Goal: Task Accomplishment & Management: Manage account settings

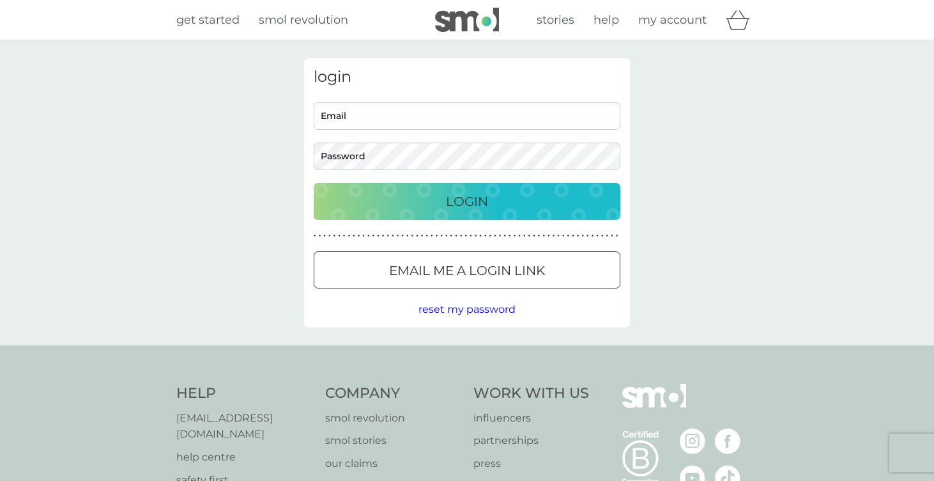
type input "[EMAIL_ADDRESS][DOMAIN_NAME]"
click at [543, 199] on div "Login" at bounding box center [467, 201] width 281 height 20
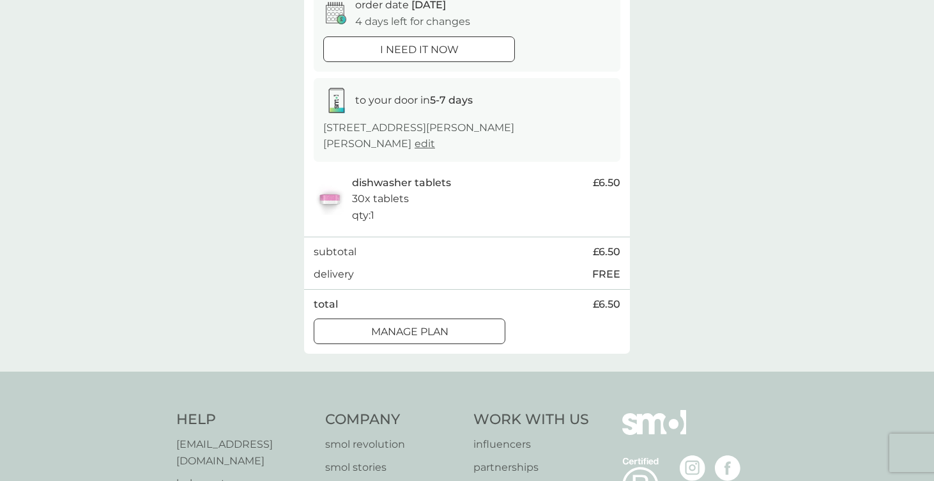
scroll to position [146, 0]
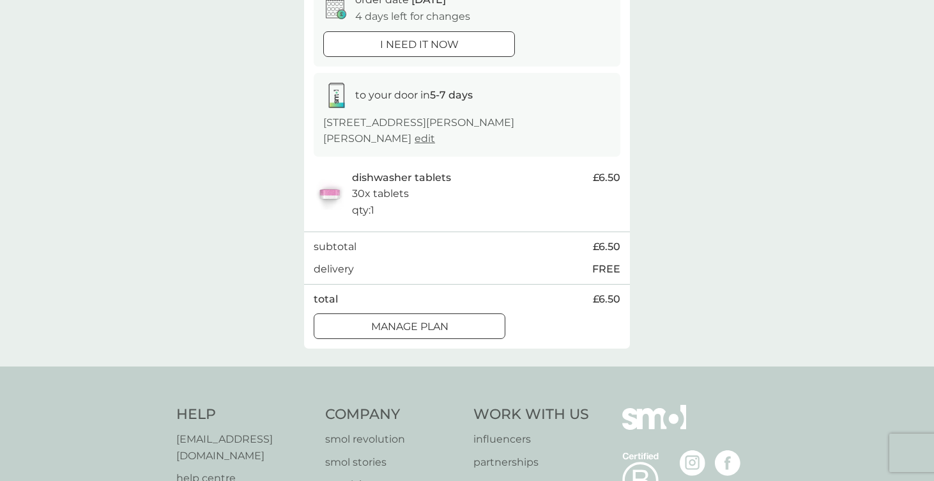
click at [484, 323] on div "Manage plan" at bounding box center [409, 326] width 190 height 17
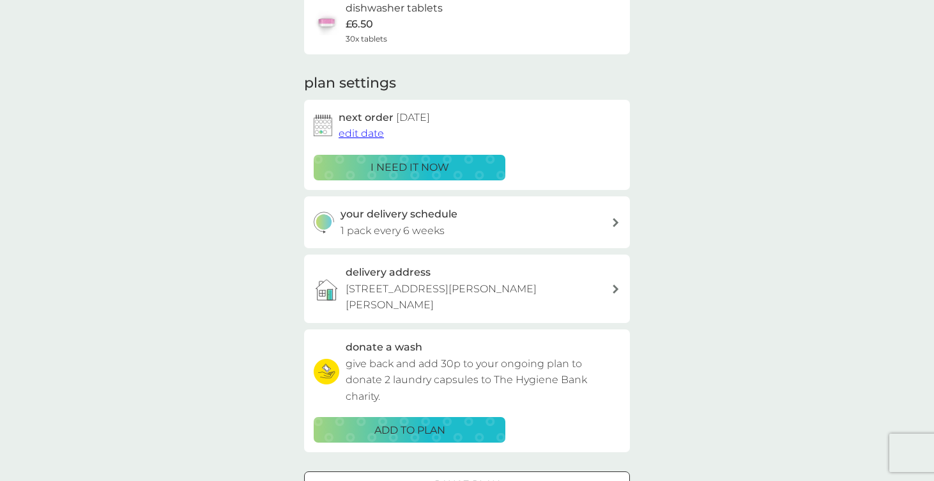
scroll to position [119, 0]
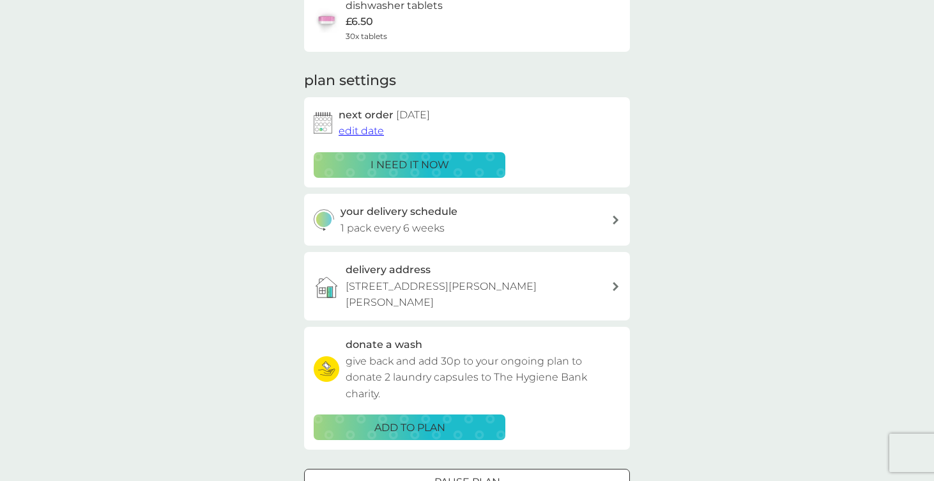
click at [366, 130] on span "edit date" at bounding box center [361, 131] width 45 height 12
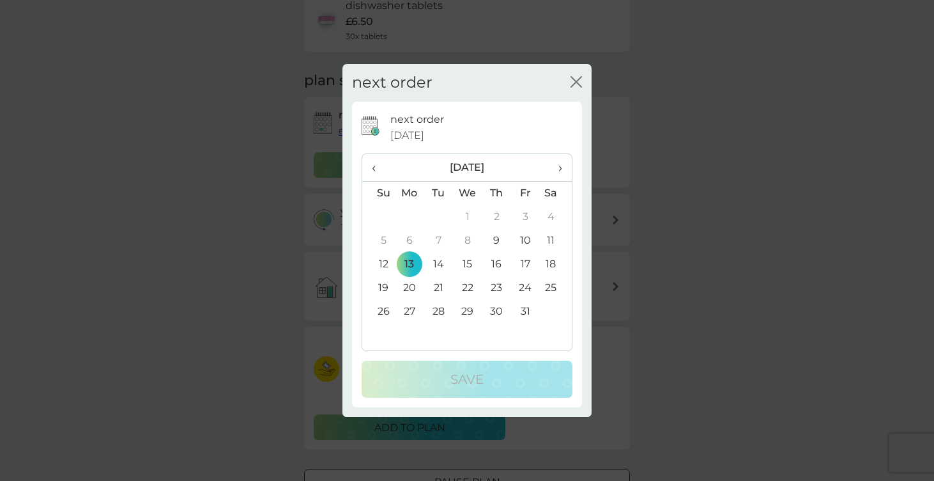
click at [564, 170] on th "›" at bounding box center [556, 167] width 32 height 27
click at [564, 169] on th "›" at bounding box center [556, 167] width 32 height 27
click at [379, 174] on span "‹" at bounding box center [378, 167] width 13 height 27
click at [386, 335] on td "30" at bounding box center [378, 335] width 33 height 24
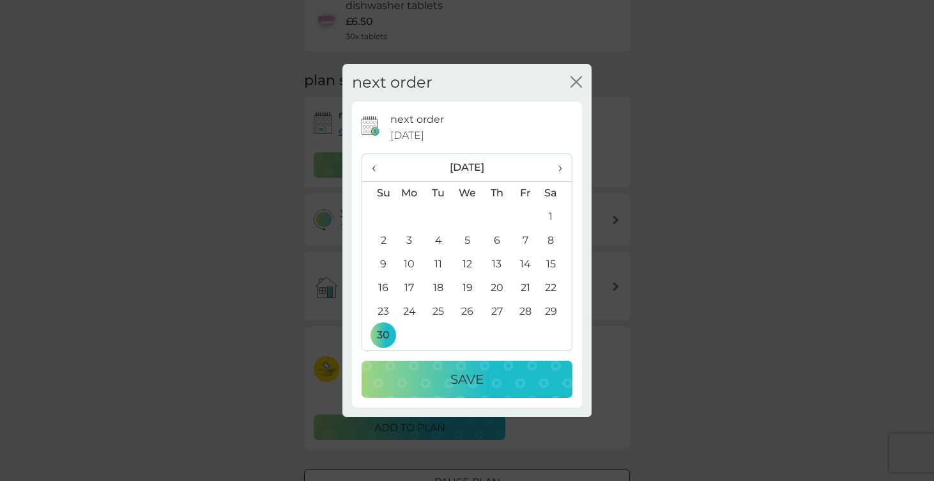
click at [471, 378] on p "Save" at bounding box center [466, 379] width 33 height 20
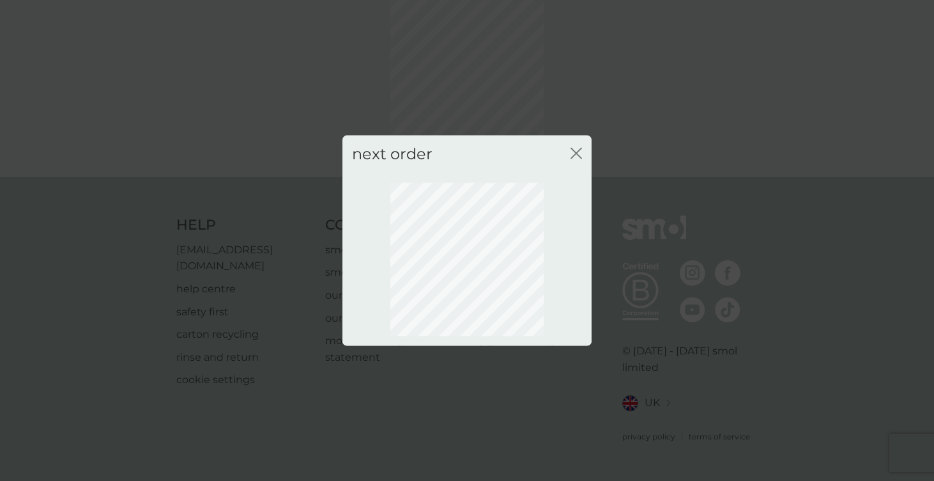
scroll to position [55, 0]
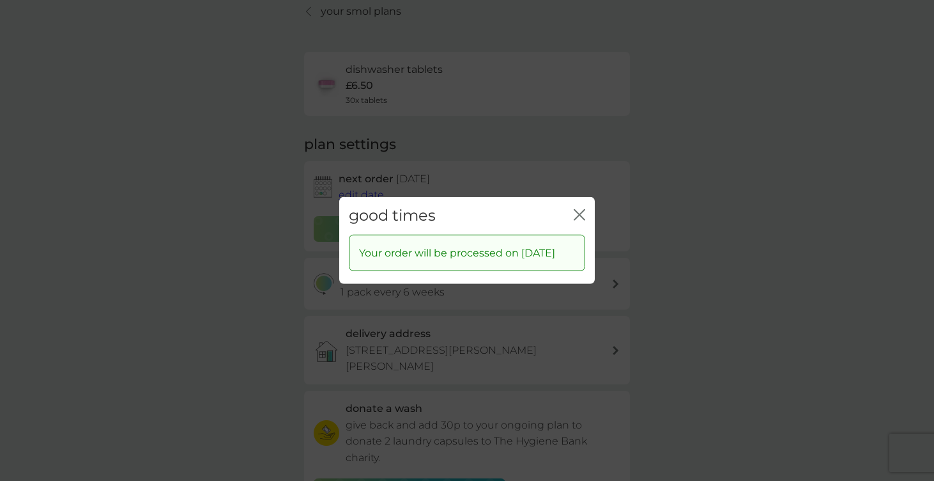
click at [583, 209] on icon "close" at bounding box center [580, 215] width 12 height 12
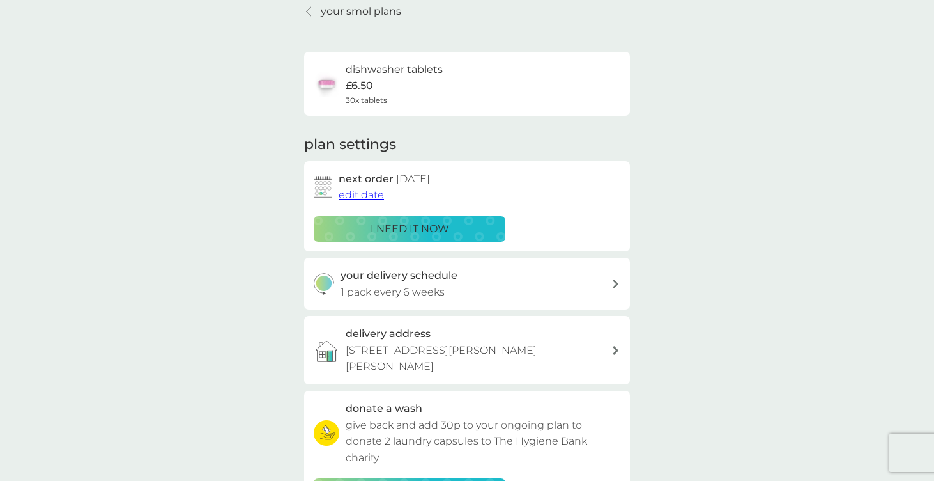
click at [718, 199] on div "your smol plans dishwasher tablets £6.50 30x tablets plan settings next order 3…" at bounding box center [467, 298] width 934 height 626
